Goal: Find specific page/section: Find specific page/section

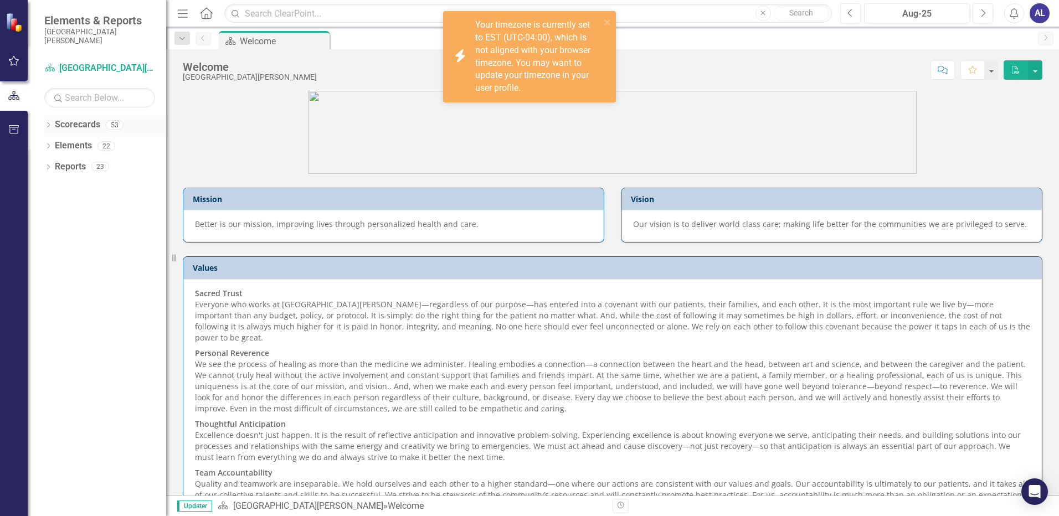
click at [50, 122] on div "Dropdown" at bounding box center [48, 126] width 8 height 9
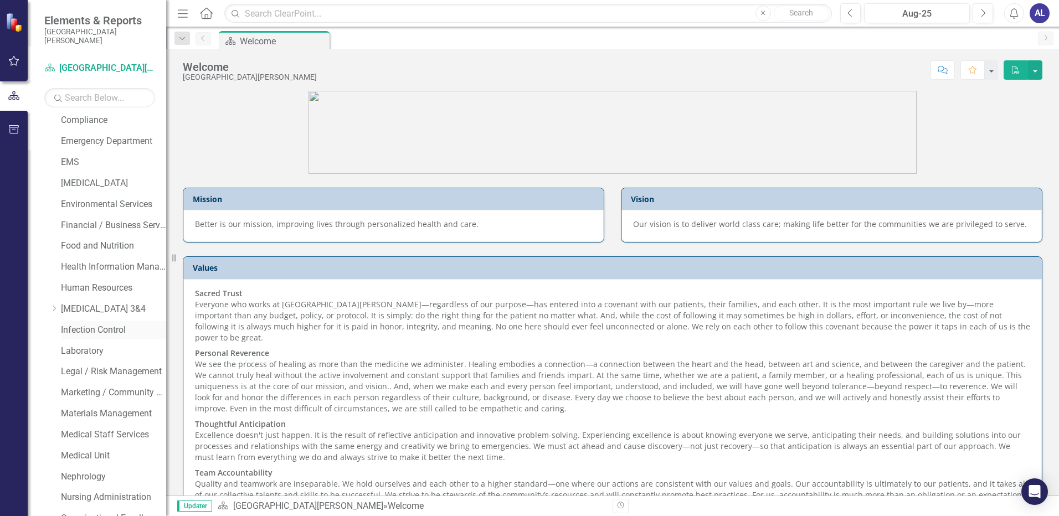
scroll to position [332, 0]
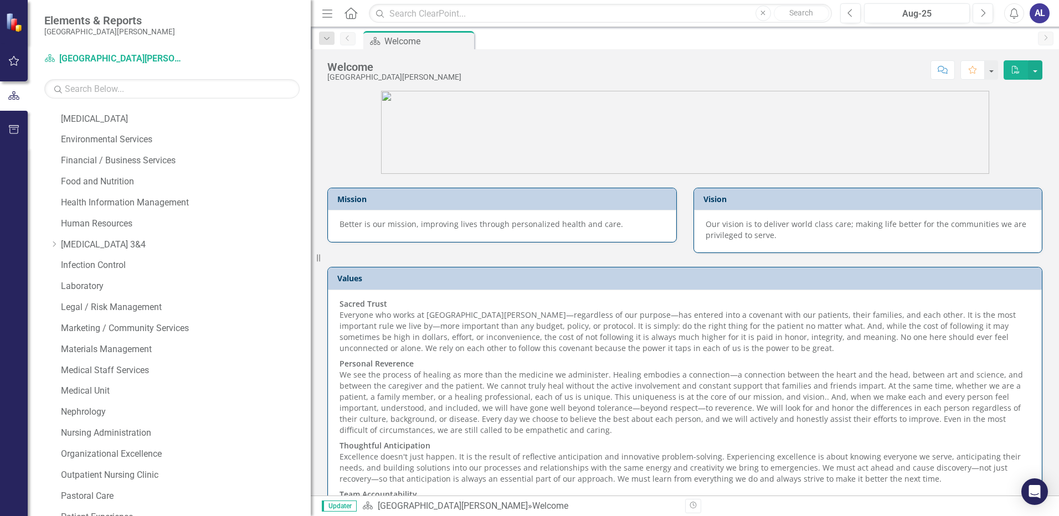
drag, startPoint x: 183, startPoint y: 370, endPoint x: 311, endPoint y: 362, distance: 128.2
click at [311, 362] on div "Resize" at bounding box center [315, 258] width 9 height 516
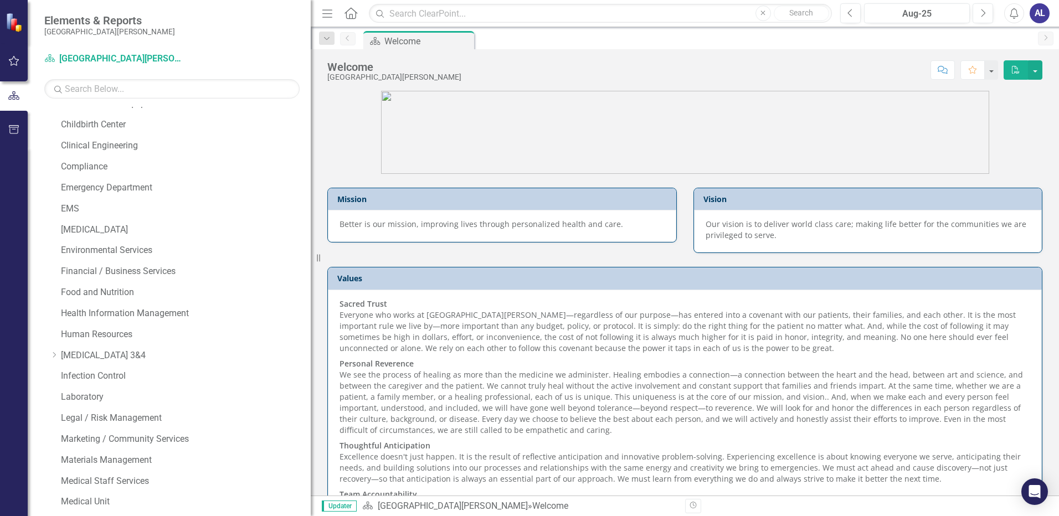
scroll to position [0, 0]
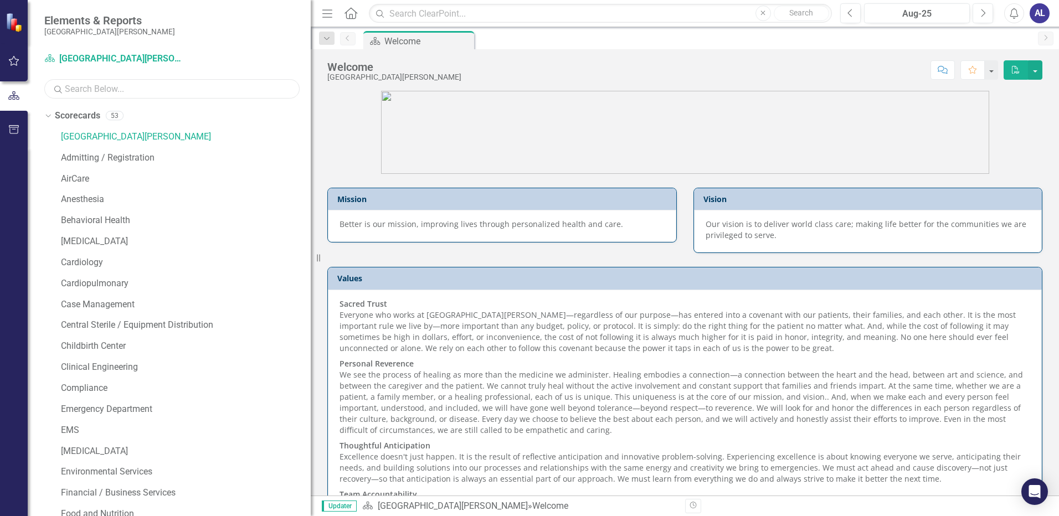
click at [125, 90] on input "text" at bounding box center [171, 88] width 255 height 19
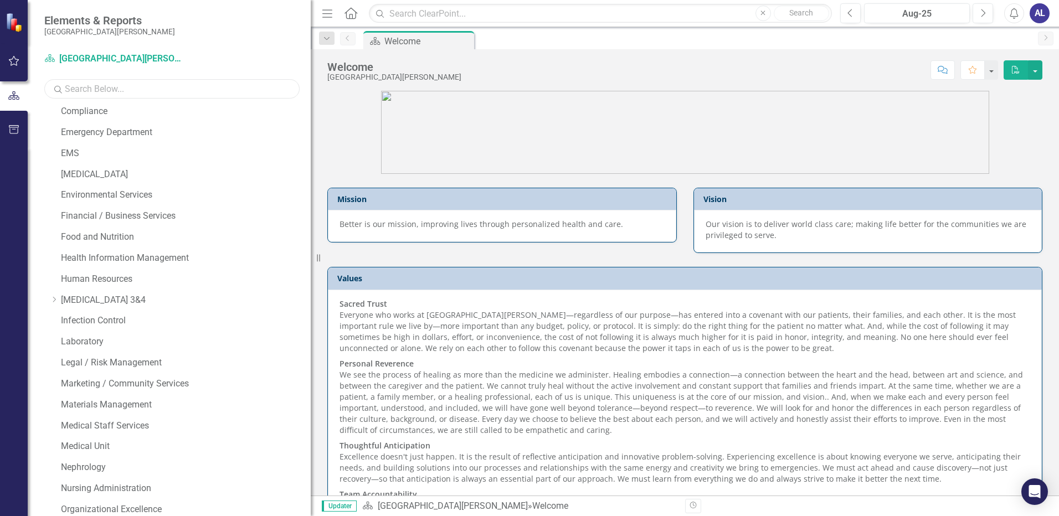
scroll to position [659, 0]
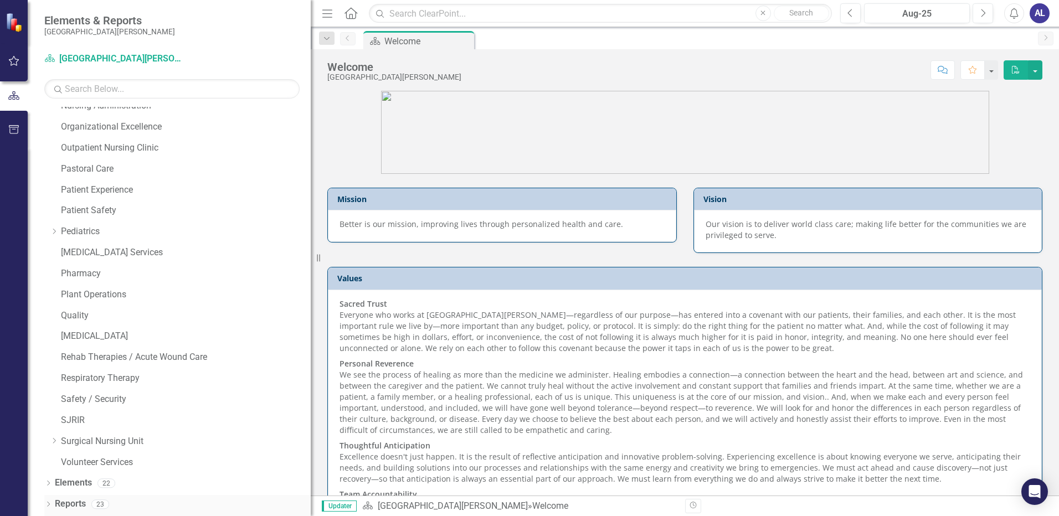
click at [51, 505] on icon "Dropdown" at bounding box center [48, 505] width 8 height 6
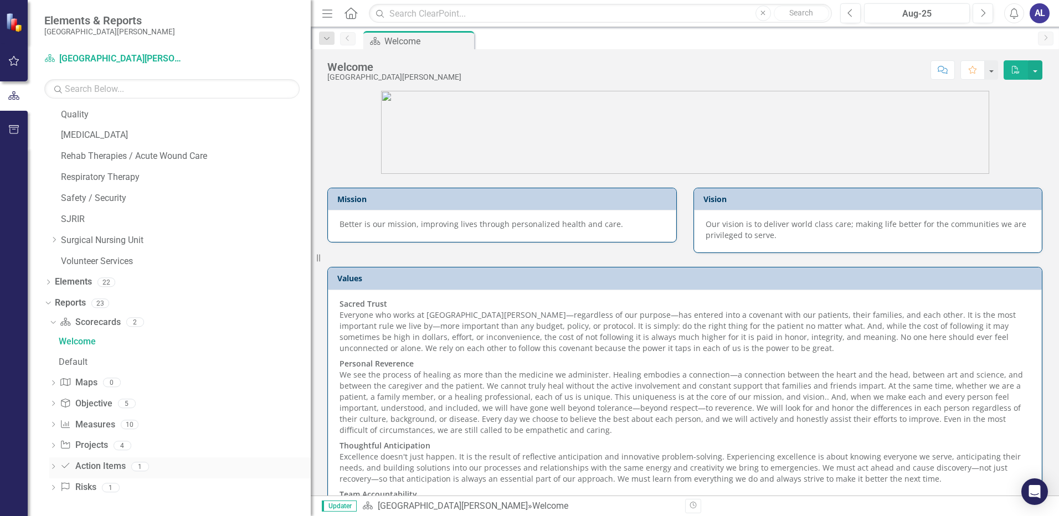
click at [101, 469] on link "Action Item Action Items" at bounding box center [92, 466] width 65 height 13
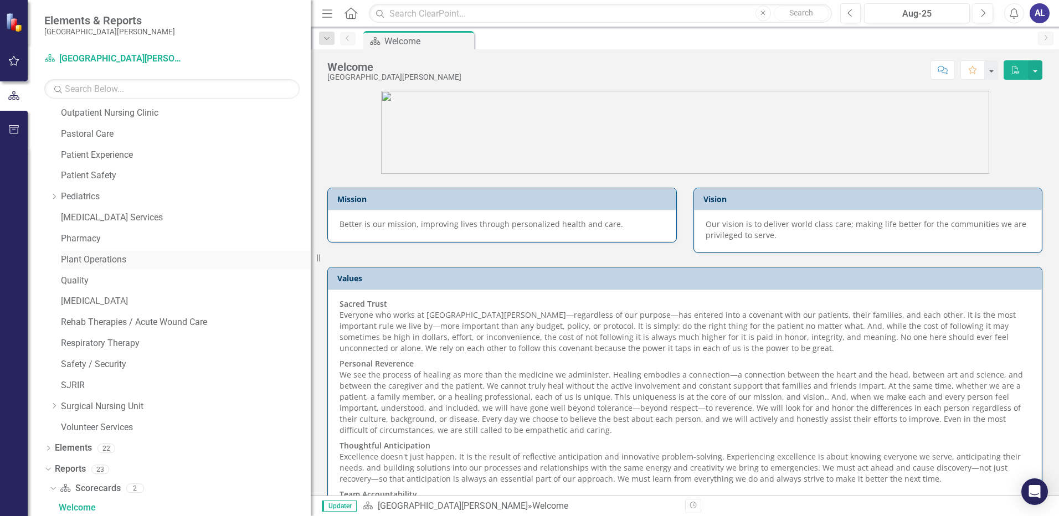
scroll to position [639, 0]
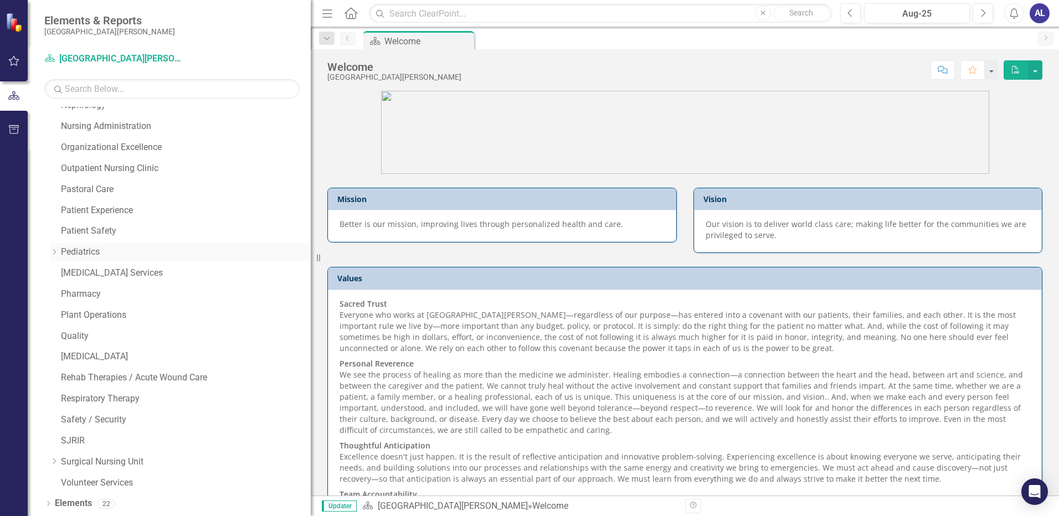
click at [51, 253] on icon "Dropdown" at bounding box center [54, 252] width 8 height 7
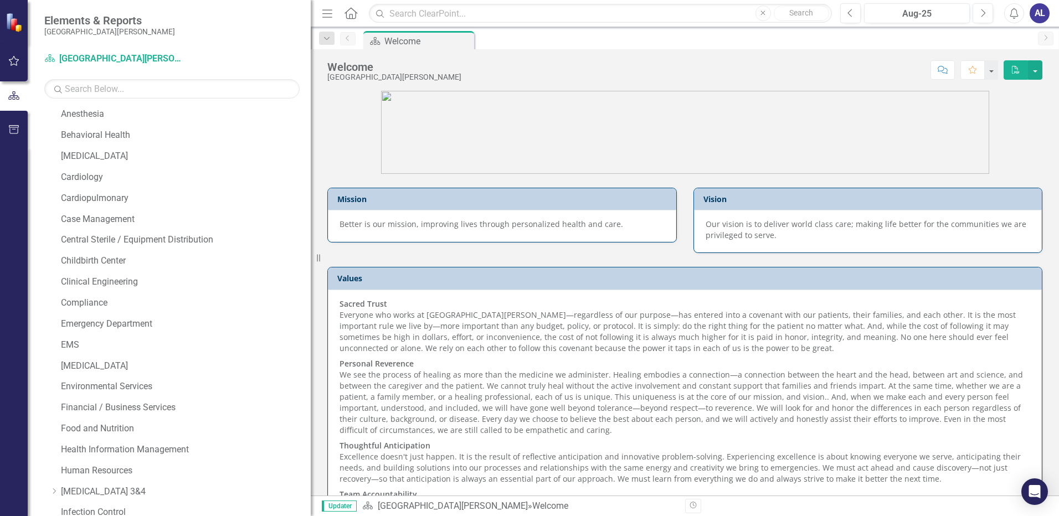
scroll to position [0, 0]
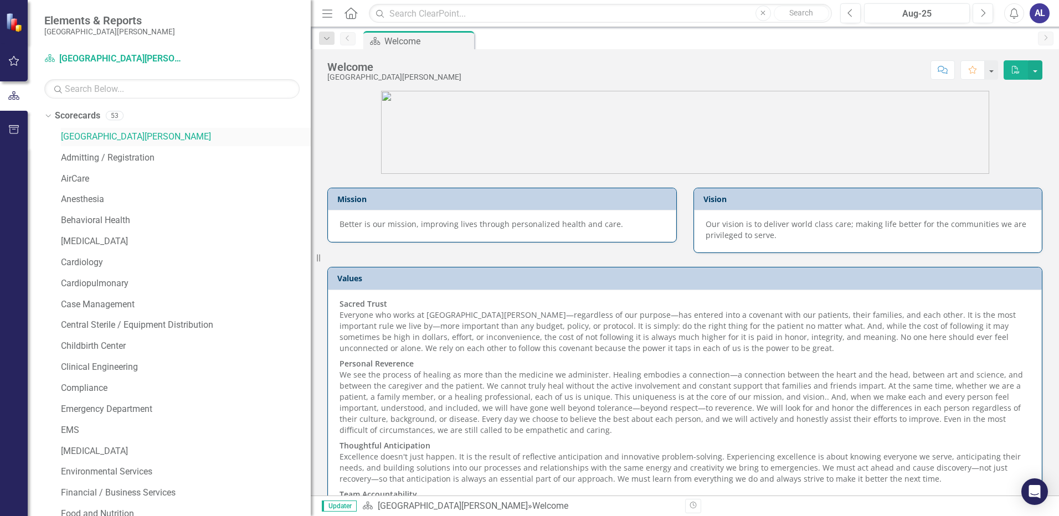
drag, startPoint x: 135, startPoint y: 131, endPoint x: 139, endPoint y: 138, distance: 8.5
click at [136, 131] on link "[GEOGRAPHIC_DATA][PERSON_NAME]" at bounding box center [186, 137] width 250 height 13
click at [143, 84] on input "text" at bounding box center [171, 88] width 255 height 19
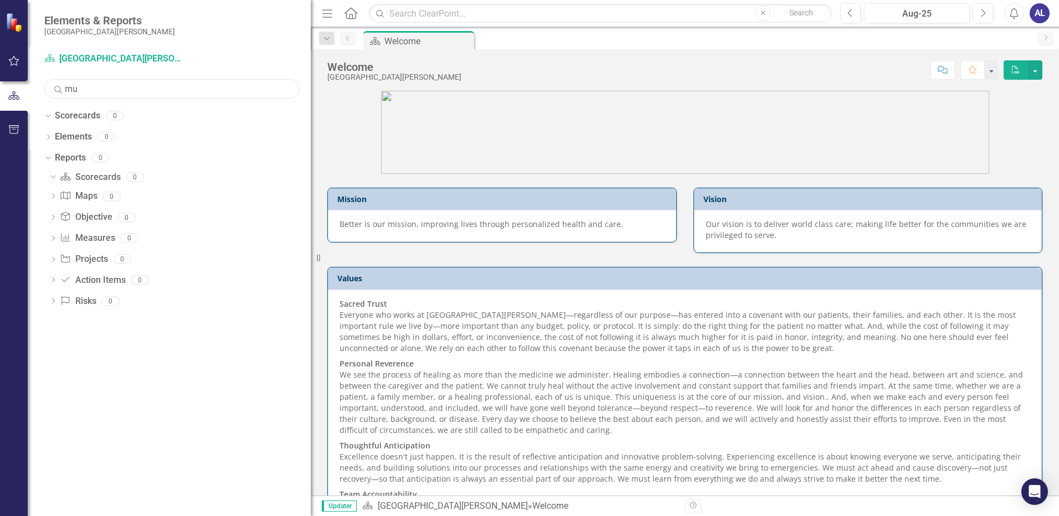
type input "m"
type input "MDR"
click at [13, 130] on icon "button" at bounding box center [14, 129] width 10 height 9
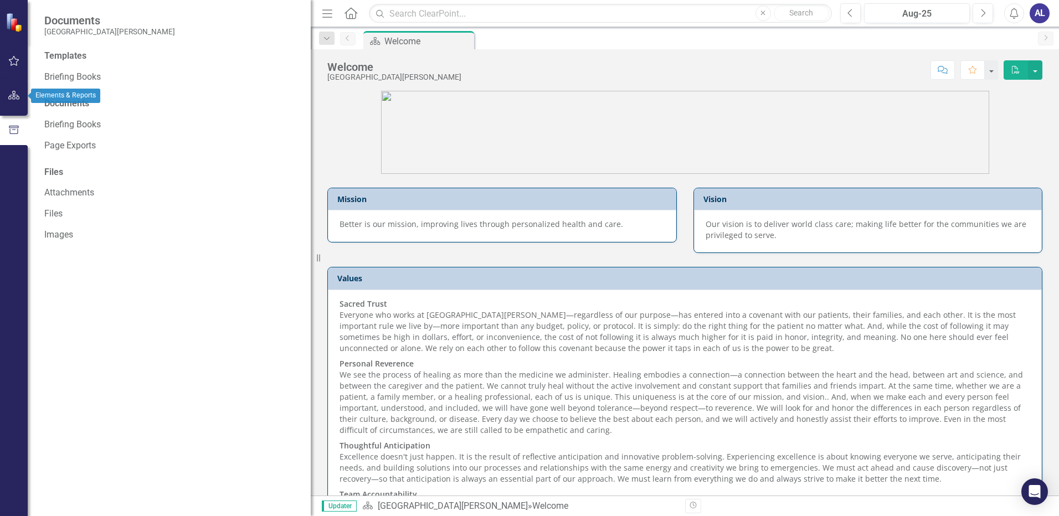
click at [19, 99] on icon "button" at bounding box center [14, 95] width 12 height 9
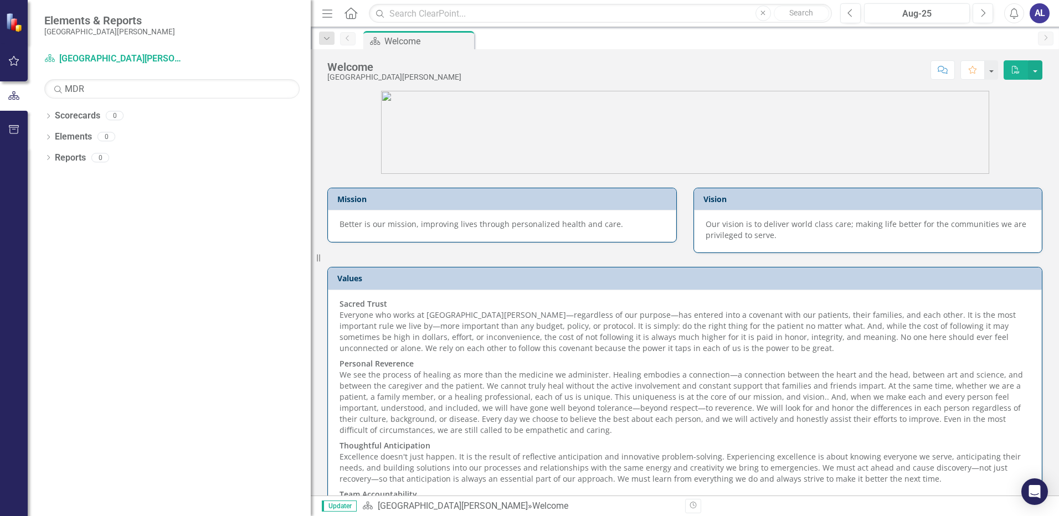
click at [12, 60] on icon "button" at bounding box center [14, 60] width 12 height 9
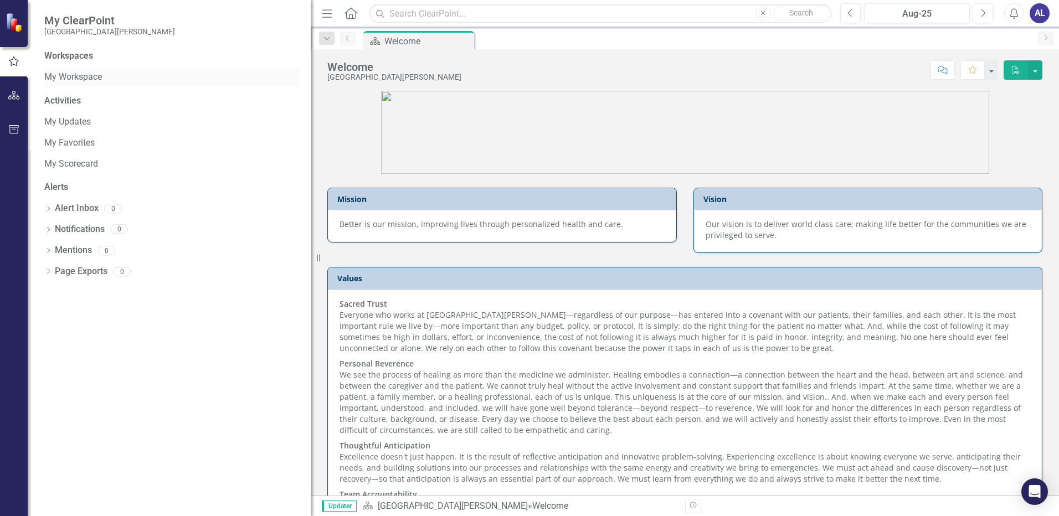
click at [89, 78] on link "My Workspace" at bounding box center [171, 77] width 255 height 13
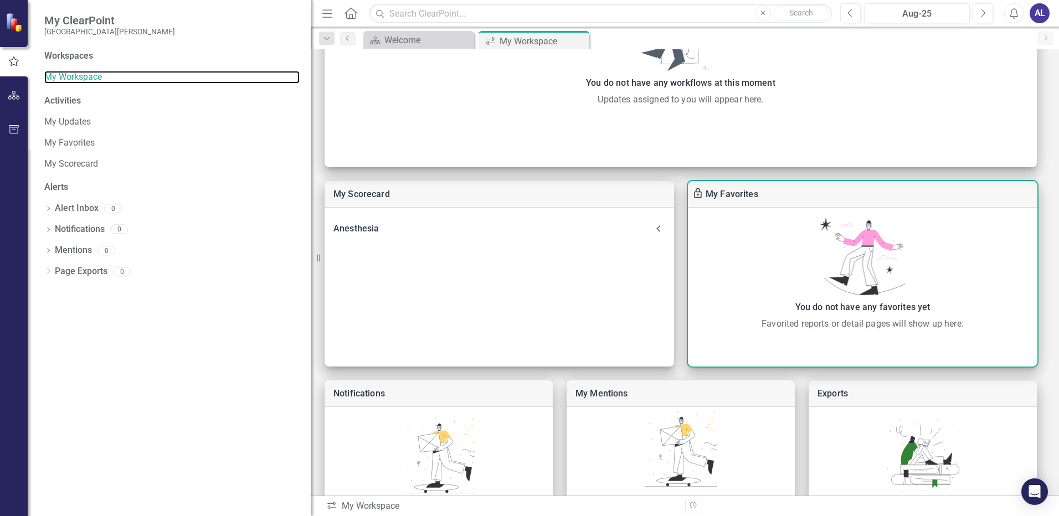
scroll to position [250, 0]
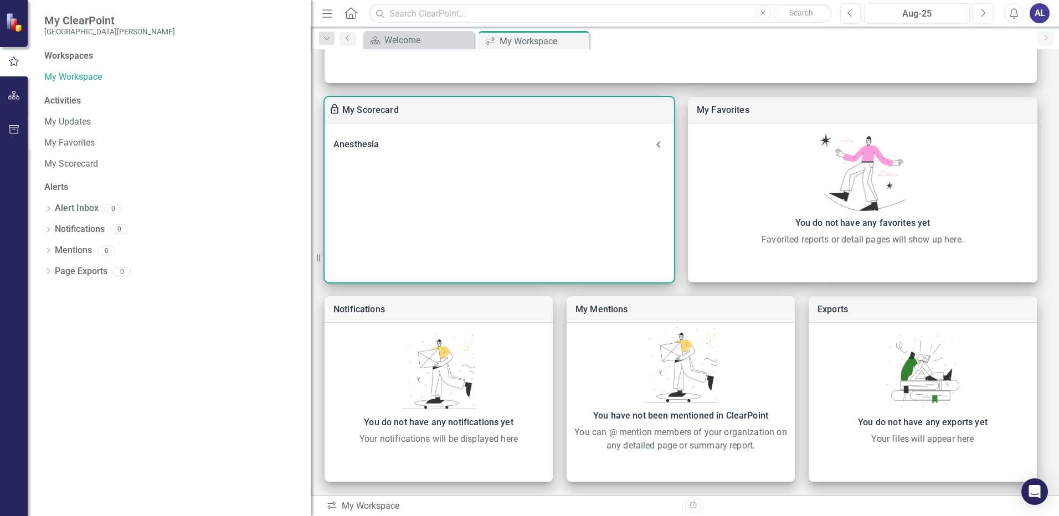
click at [658, 145] on icon at bounding box center [658, 144] width 4 height 7
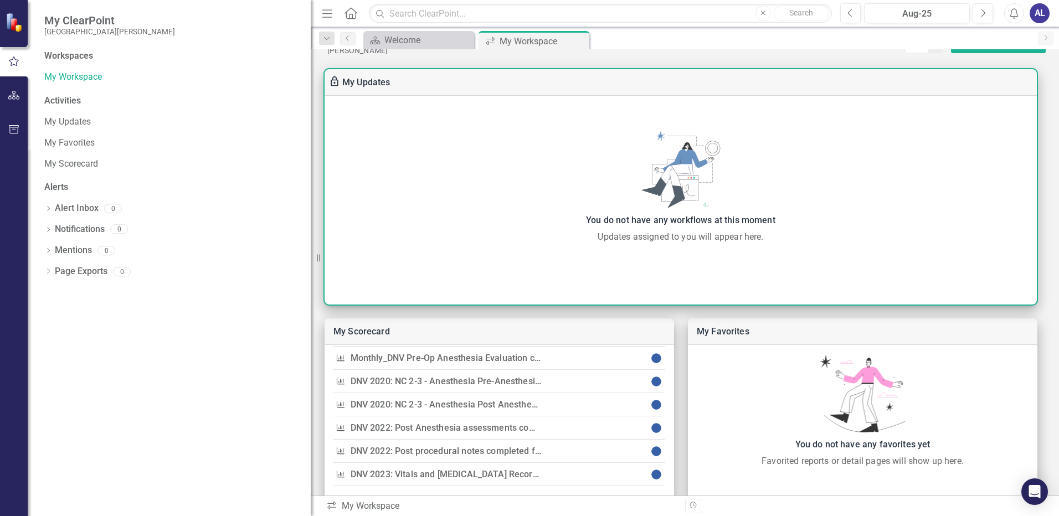
scroll to position [0, 0]
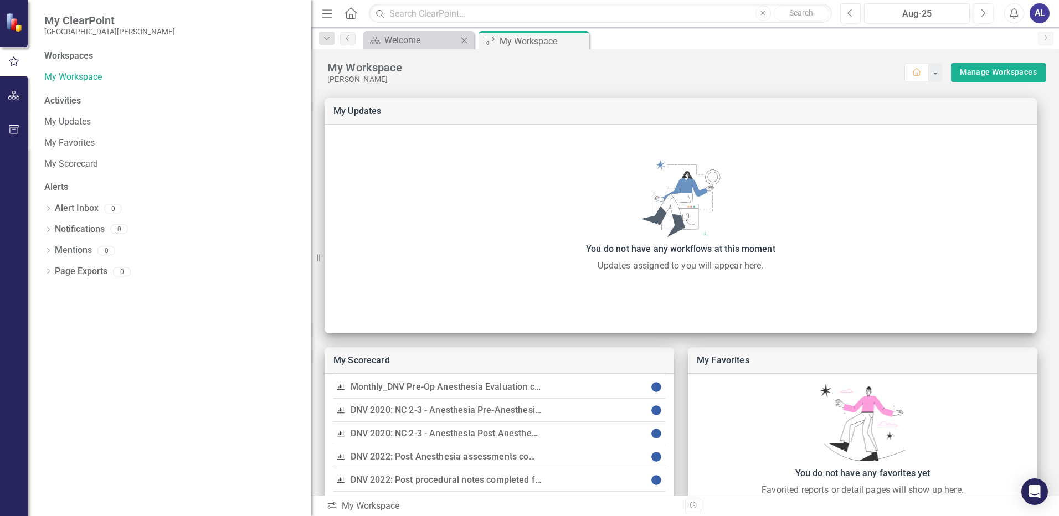
click at [440, 48] on div "Scorecard Welcome Close" at bounding box center [418, 40] width 111 height 18
click at [442, 38] on div "Welcome" at bounding box center [420, 40] width 73 height 14
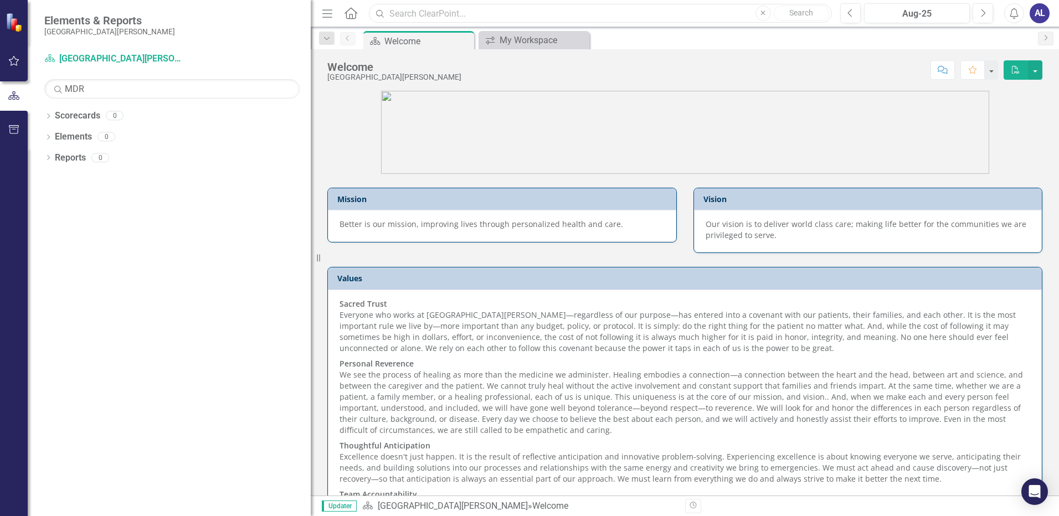
click at [434, 13] on input "text" at bounding box center [600, 13] width 463 height 19
type input "MDR"
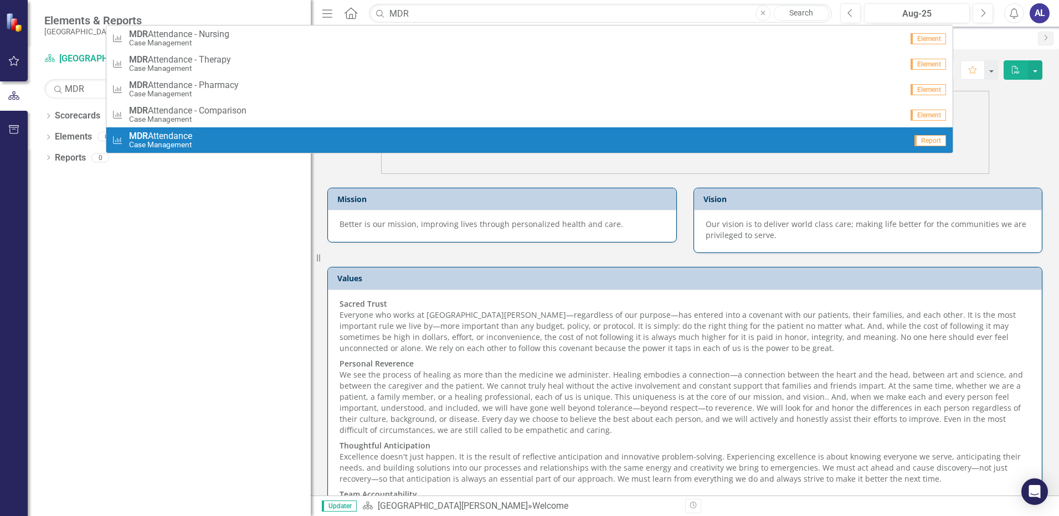
click at [179, 143] on small "Case Management" at bounding box center [160, 145] width 63 height 8
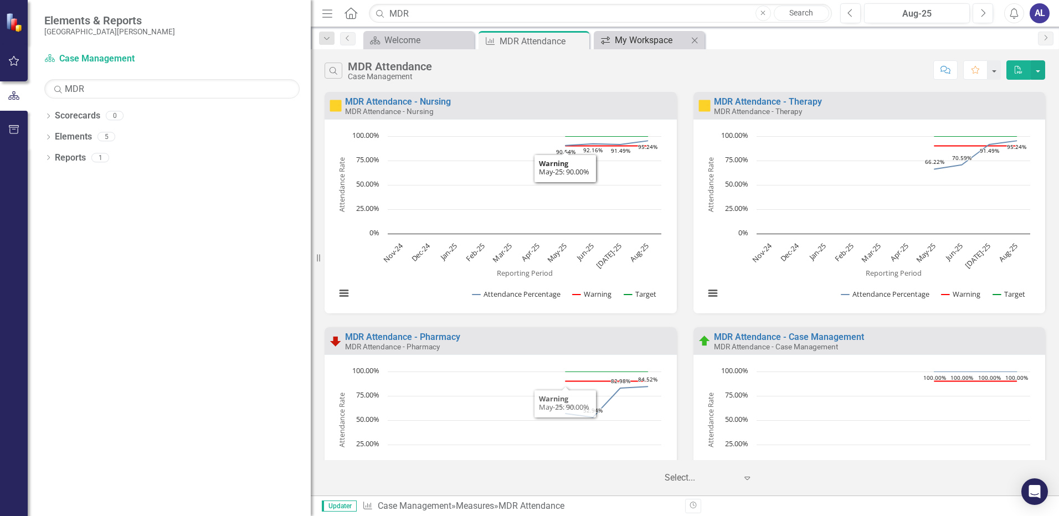
click at [625, 38] on div "My Workspace" at bounding box center [651, 40] width 73 height 14
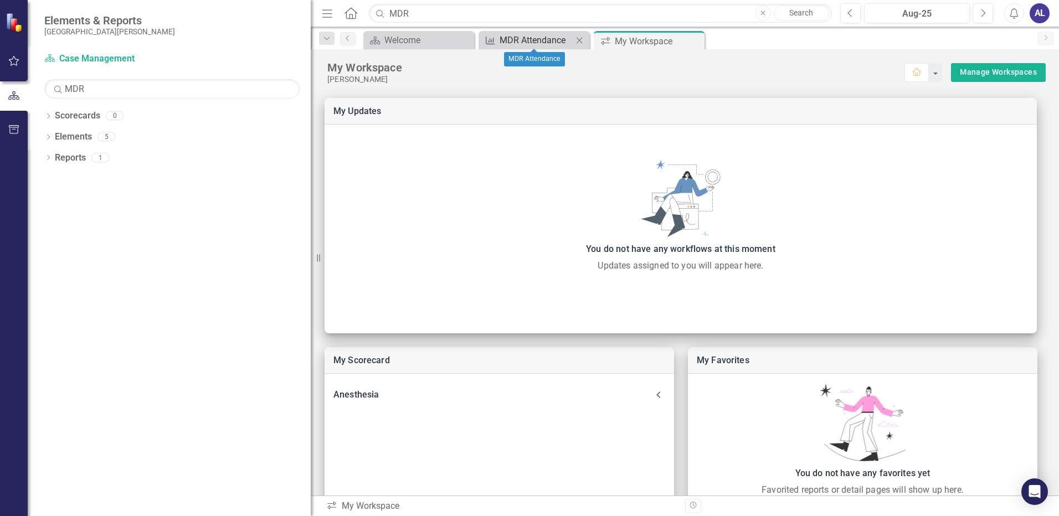
click at [542, 44] on div "MDR Attendance" at bounding box center [535, 40] width 73 height 14
